Goal: Use online tool/utility: Use online tool/utility

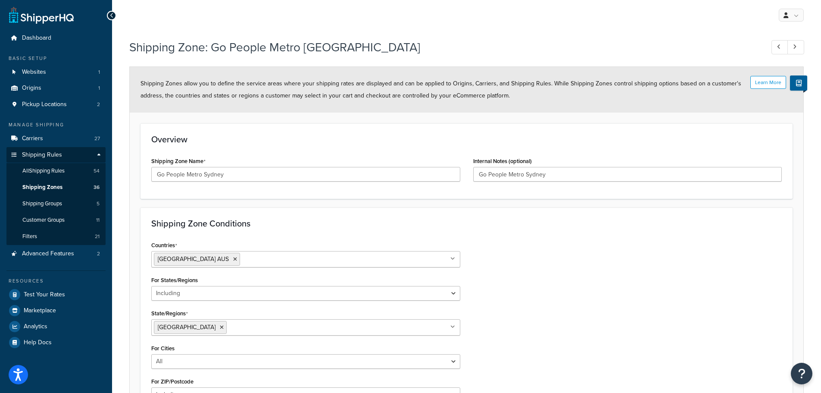
select select "including"
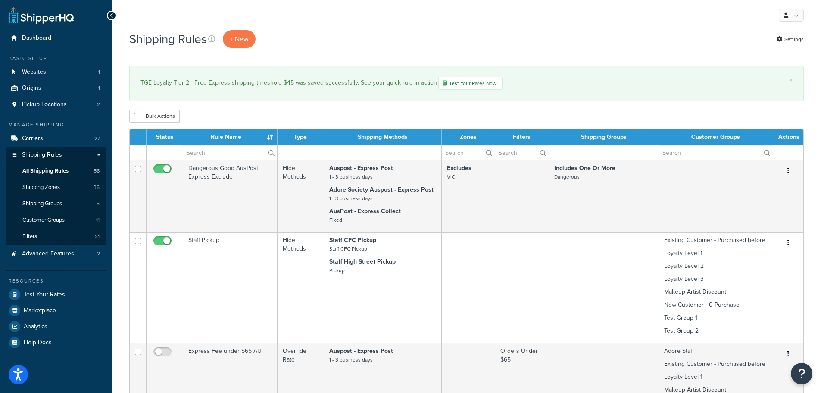
select select "1000"
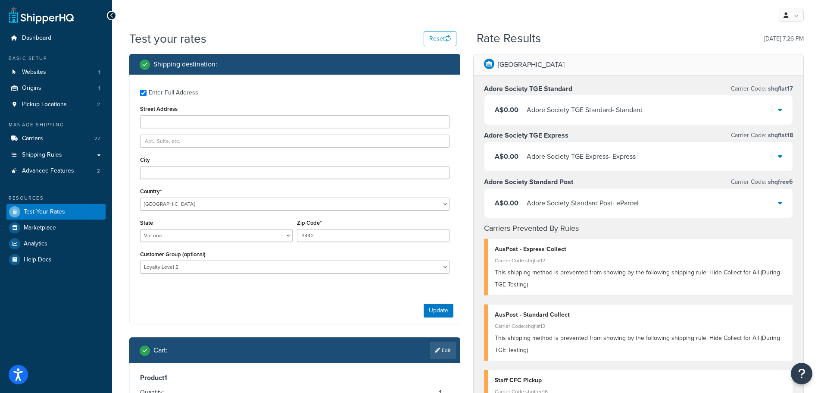
select select "AU"
select select "VIC"
select select "Loyalty Level 2"
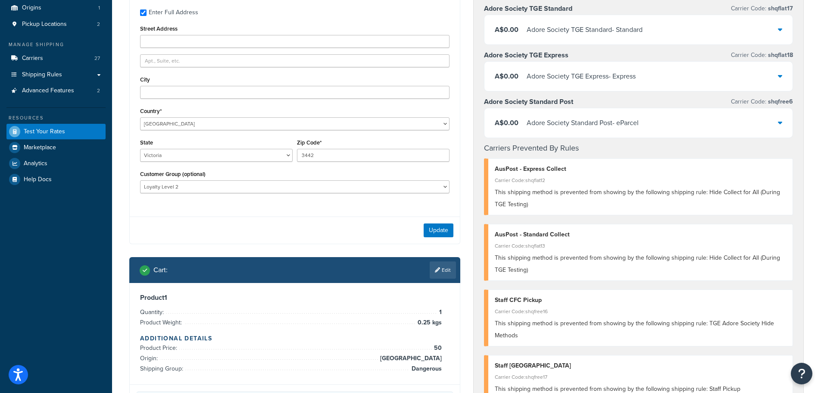
scroll to position [172, 0]
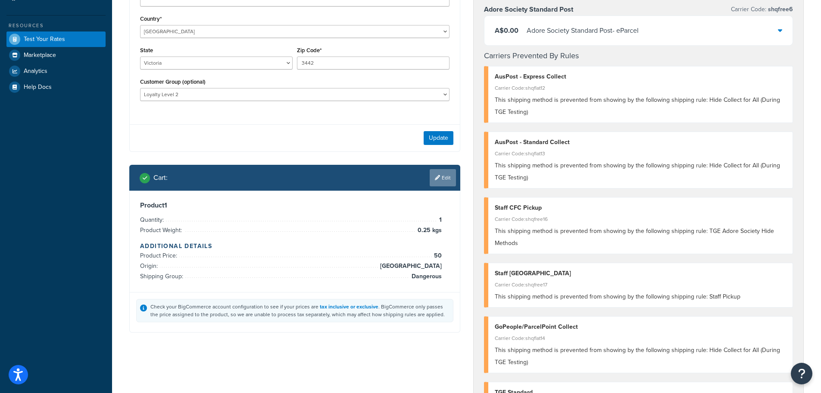
click at [447, 178] on link "Edit" at bounding box center [443, 177] width 26 height 17
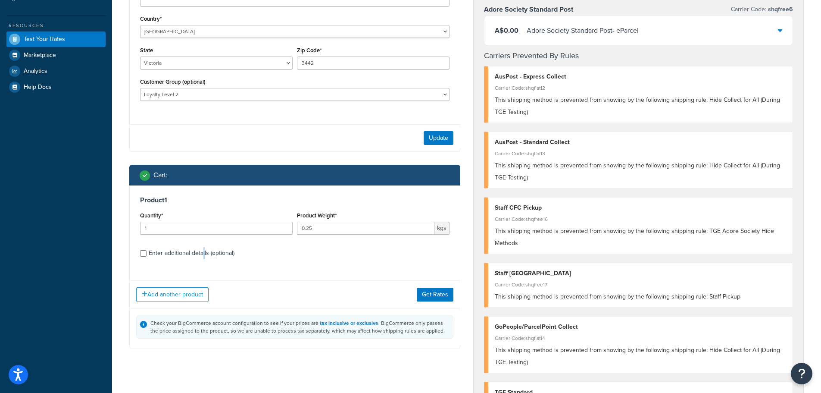
click at [204, 256] on div "Enter additional details (optional)" at bounding box center [192, 253] width 86 height 12
click at [150, 254] on div "Enter additional details (optional)" at bounding box center [192, 253] width 86 height 12
click at [147, 254] on input "Enter additional details (optional)" at bounding box center [143, 253] width 6 height 6
checkbox input "true"
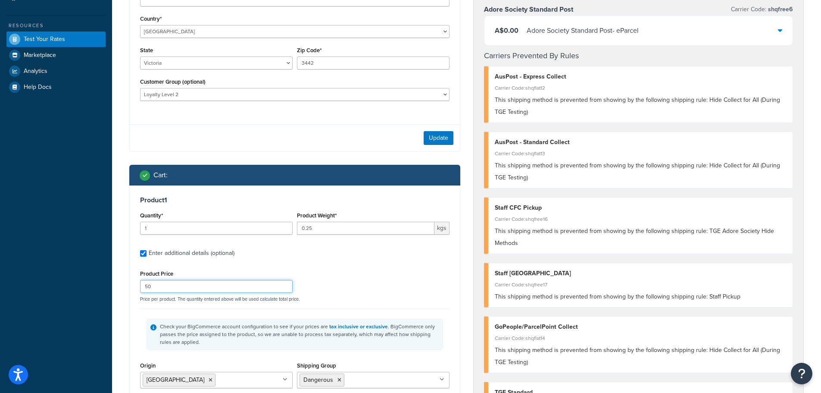
click at [178, 286] on input "50" at bounding box center [216, 286] width 153 height 13
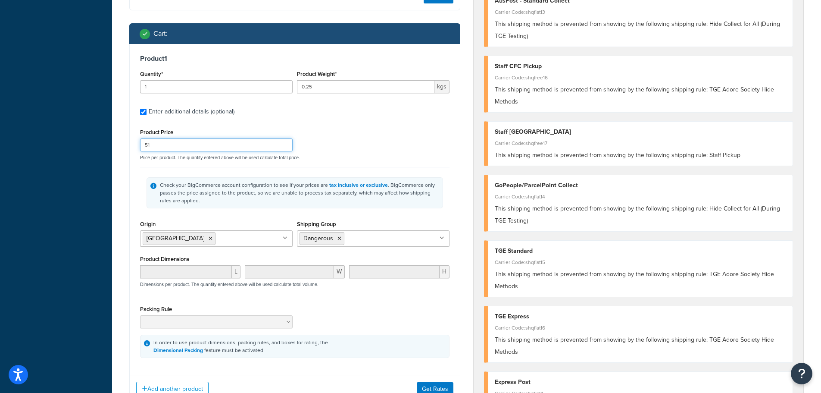
scroll to position [345, 0]
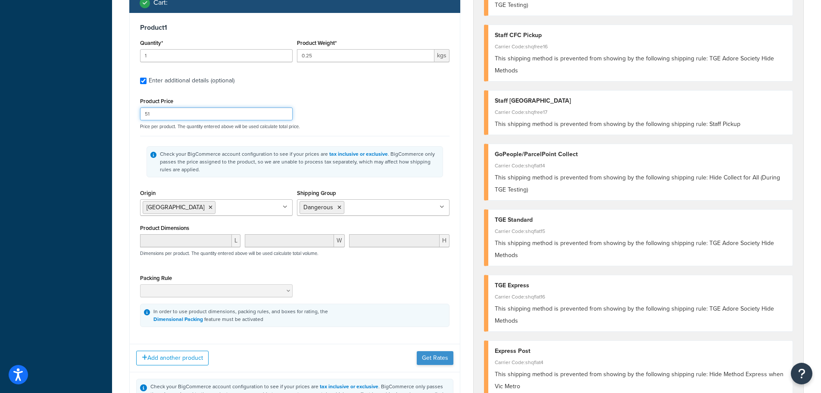
type input "51"
click at [436, 359] on button "Get Rates" at bounding box center [435, 358] width 37 height 14
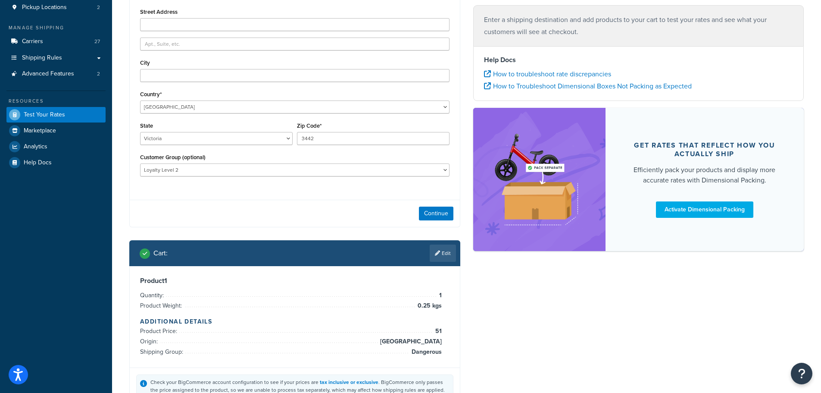
scroll to position [0, 0]
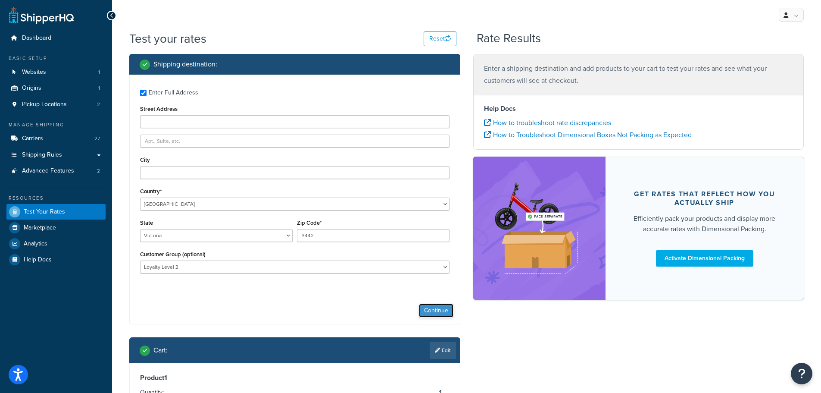
click at [435, 308] on button "Continue" at bounding box center [436, 310] width 34 height 14
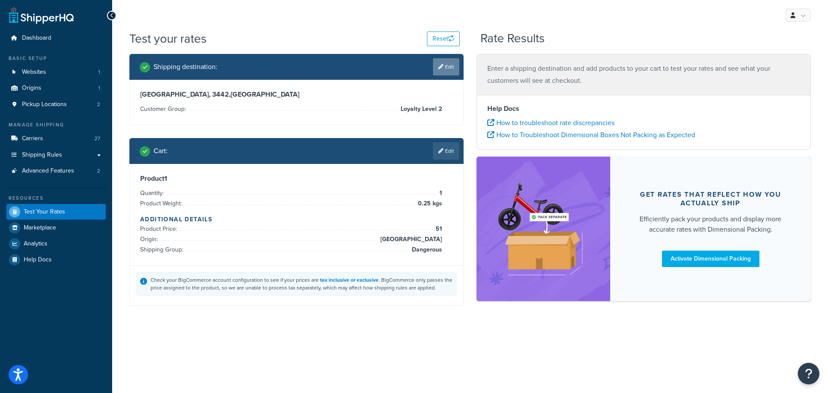
click at [447, 69] on link "Edit" at bounding box center [446, 66] width 26 height 17
select select "AU"
select select "VIC"
select select "Loyalty Level 2"
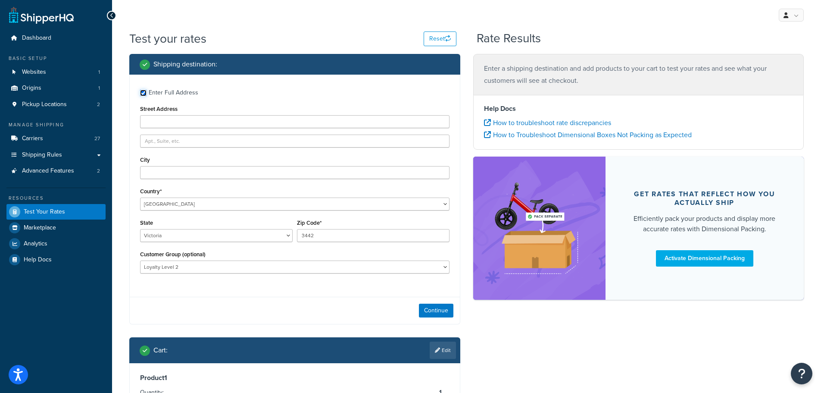
click at [146, 93] on input "Enter Full Address" at bounding box center [143, 93] width 6 height 6
checkbox input "false"
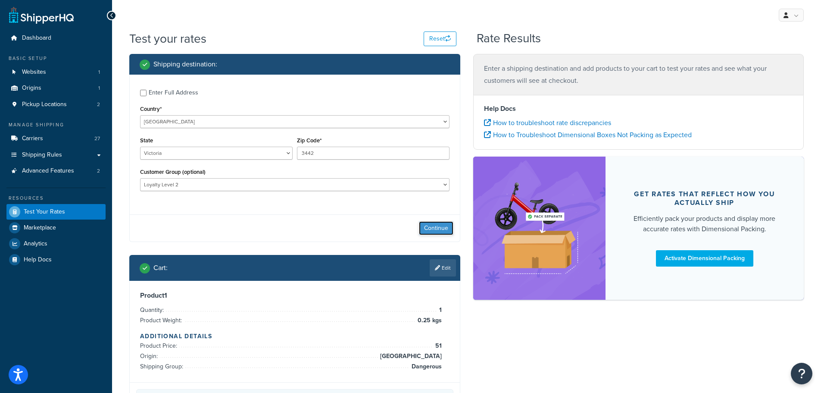
click at [436, 227] on button "Continue" at bounding box center [436, 228] width 34 height 14
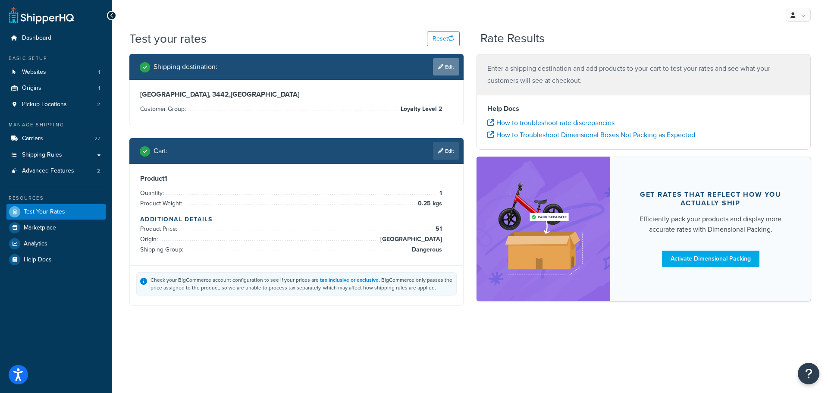
click at [439, 68] on icon at bounding box center [440, 66] width 5 height 5
select select "AU"
select select "VIC"
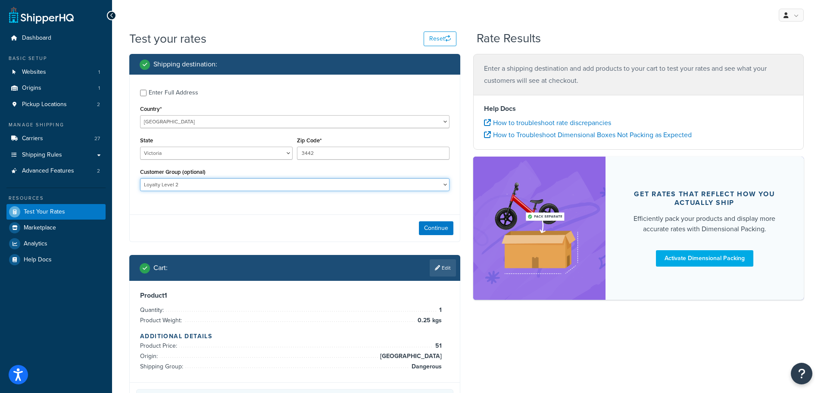
click at [431, 184] on select "Adore Staff Existing Customer - Purchased before Loyalty Level 1 Loyalty Level …" at bounding box center [295, 184] width 310 height 13
select select "Loyalty Level 3"
click at [140, 178] on select "Adore Staff Existing Customer - Purchased before Loyalty Level 1 Loyalty Level …" at bounding box center [295, 184] width 310 height 13
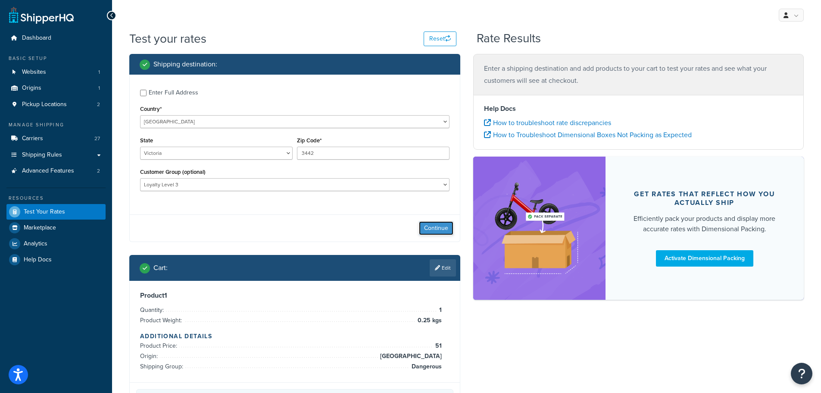
click at [431, 228] on button "Continue" at bounding box center [436, 228] width 34 height 14
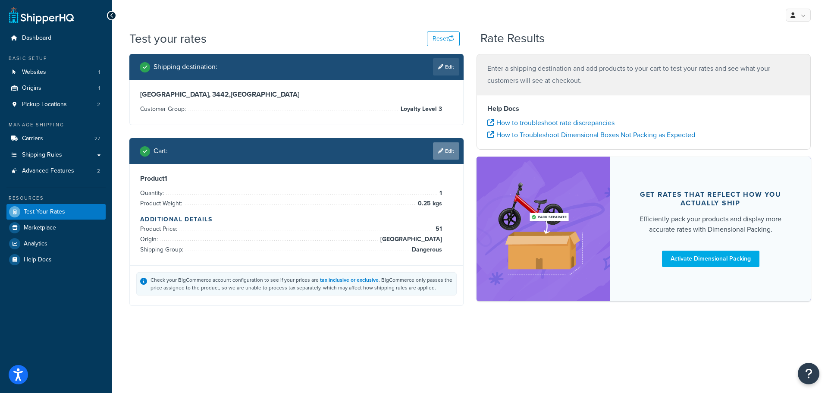
click at [435, 152] on link "Edit" at bounding box center [446, 150] width 26 height 17
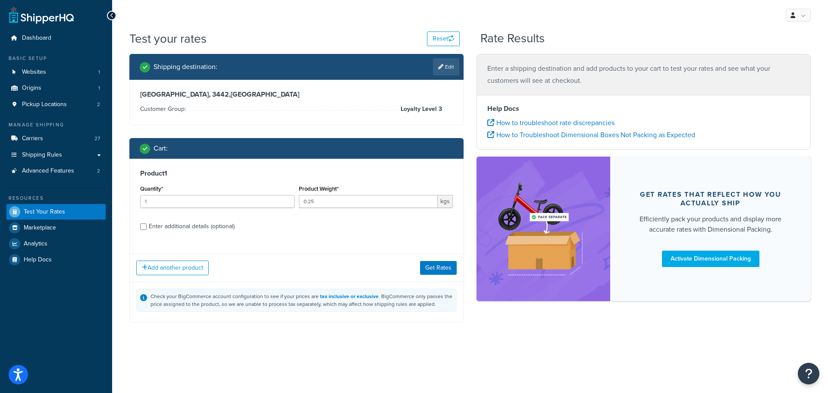
click at [219, 225] on div "Enter additional details (optional)" at bounding box center [192, 226] width 86 height 12
click at [147, 225] on input "Enter additional details (optional)" at bounding box center [143, 226] width 6 height 6
checkbox input "true"
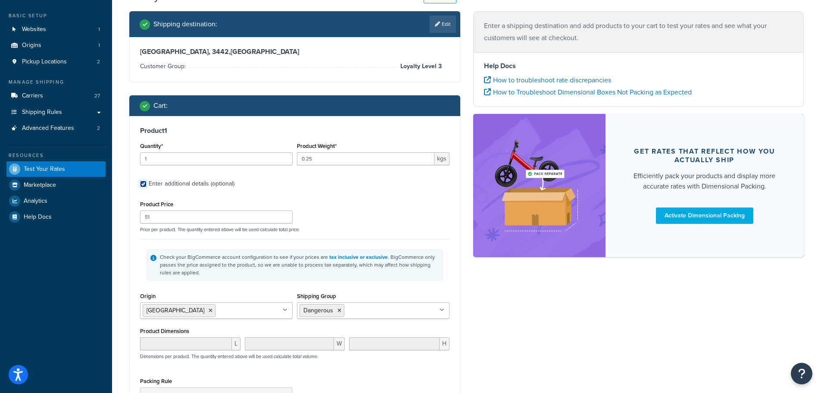
scroll to position [129, 0]
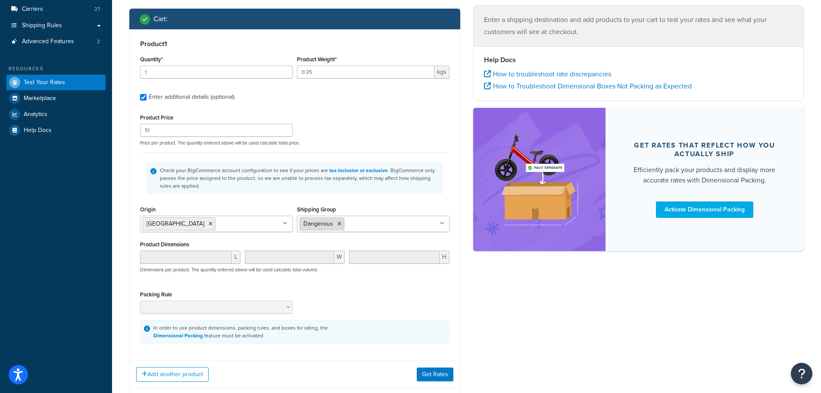
click at [339, 223] on icon at bounding box center [340, 223] width 4 height 5
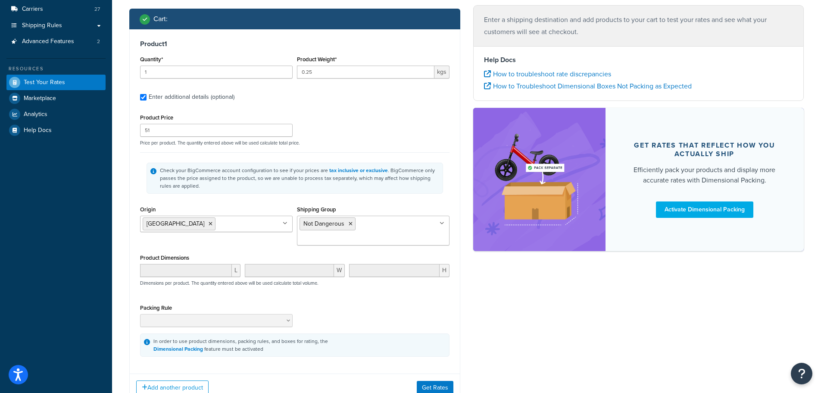
click at [416, 302] on div "Packing Rule" at bounding box center [295, 317] width 314 height 31
click at [441, 381] on button "Get Rates" at bounding box center [435, 388] width 37 height 14
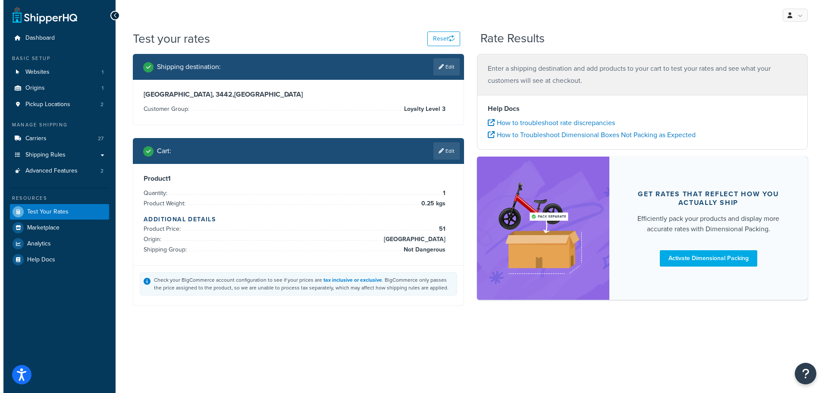
scroll to position [0, 0]
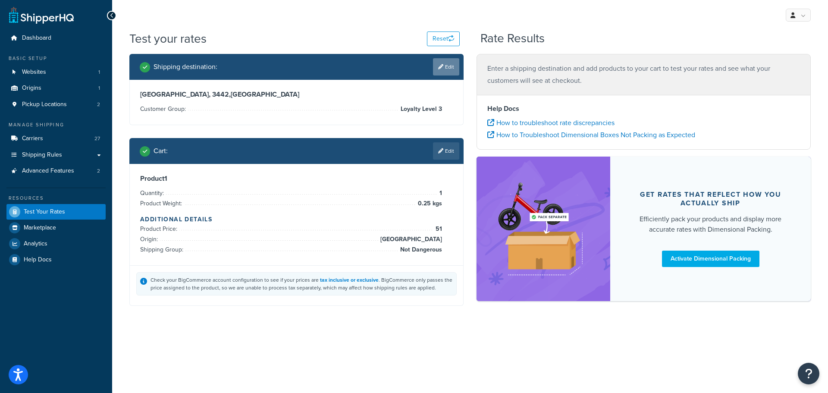
click at [448, 70] on link "Edit" at bounding box center [446, 66] width 26 height 17
select select "AU"
select select "VIC"
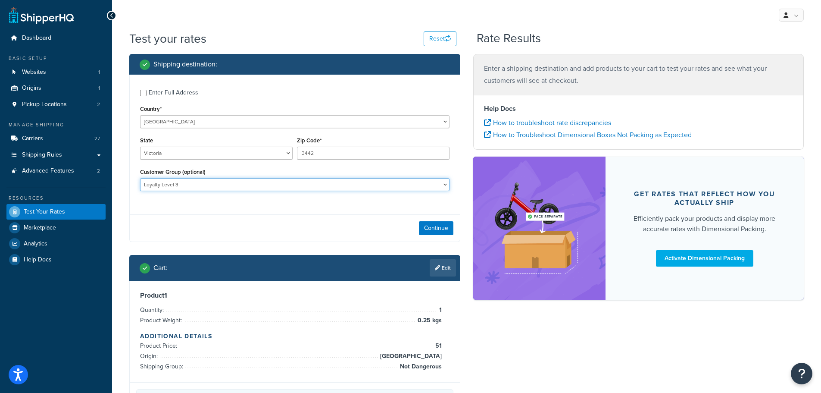
click at [305, 182] on select "Adore Staff Existing Customer - Purchased before Loyalty Level 1 Loyalty Level …" at bounding box center [295, 184] width 310 height 13
select select "Loyalty Level 2"
click at [140, 178] on select "Adore Staff Existing Customer - Purchased before Loyalty Level 1 Loyalty Level …" at bounding box center [295, 184] width 310 height 13
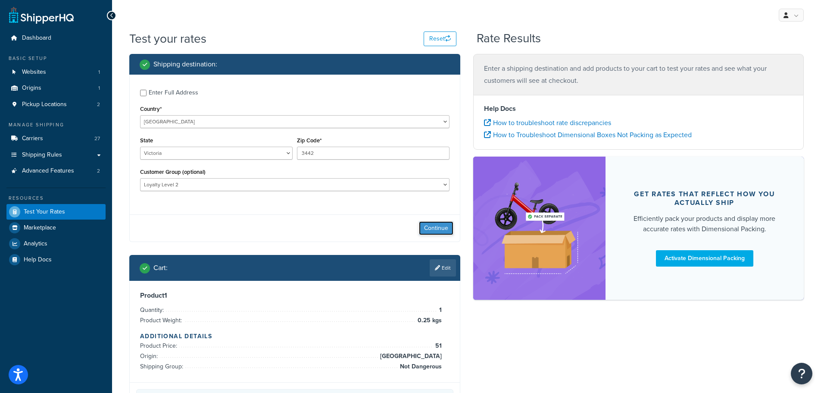
click at [440, 228] on button "Continue" at bounding box center [436, 228] width 34 height 14
